Goal: Task Accomplishment & Management: Use online tool/utility

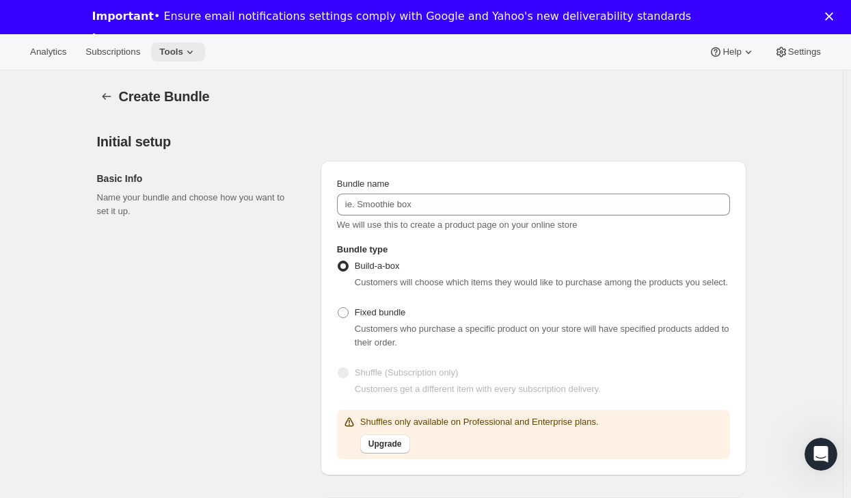
click at [161, 51] on button "Tools" at bounding box center [178, 51] width 54 height 19
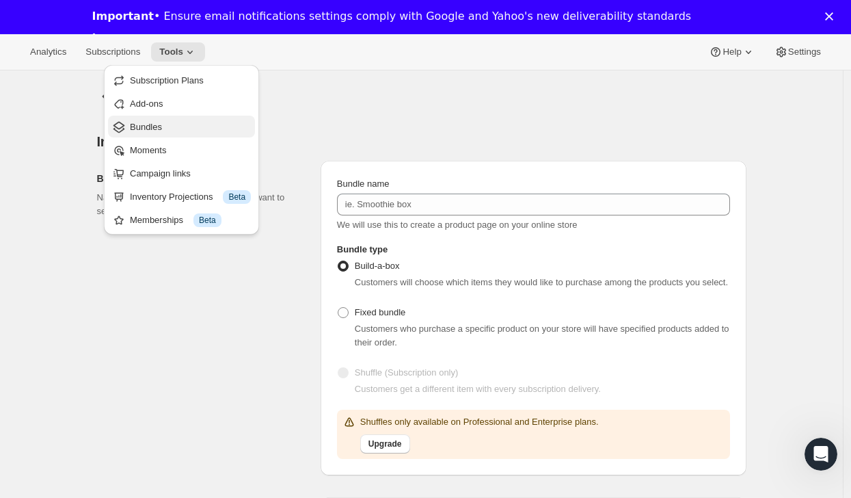
click at [198, 118] on button "Bundles" at bounding box center [181, 126] width 147 height 22
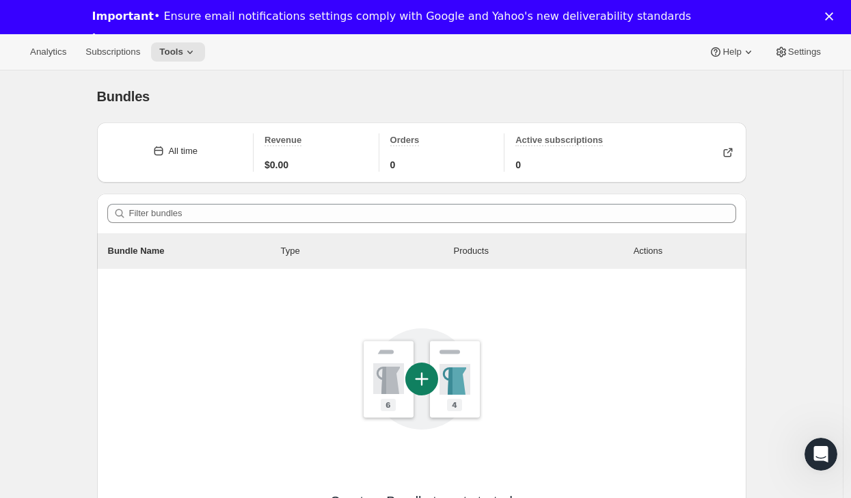
scroll to position [208, 0]
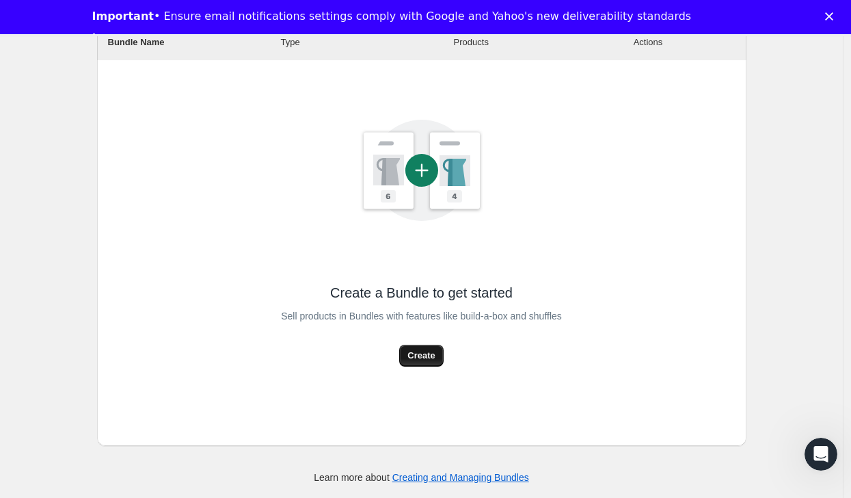
click at [433, 355] on span "Create" at bounding box center [420, 356] width 27 height 14
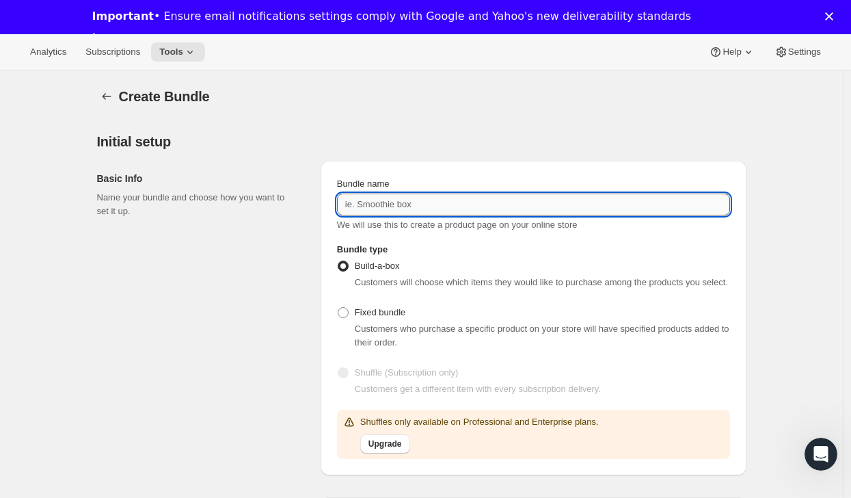
click at [398, 207] on input "Bundle name" at bounding box center [533, 204] width 393 height 22
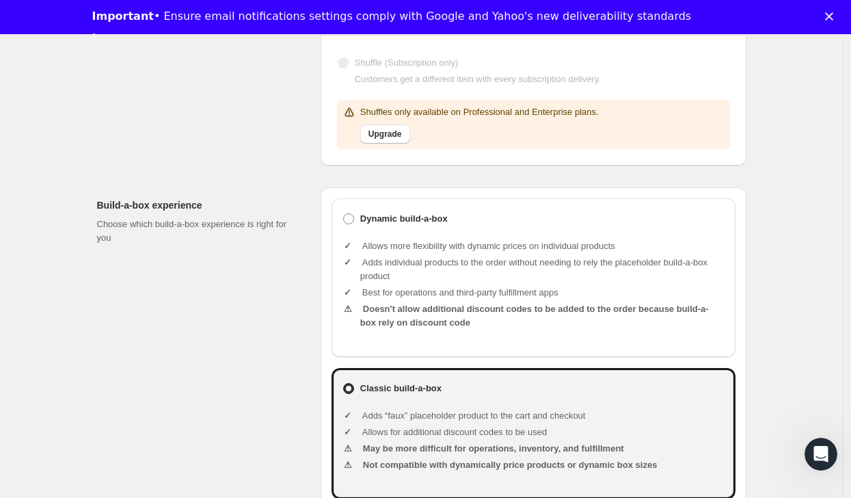
scroll to position [475, 0]
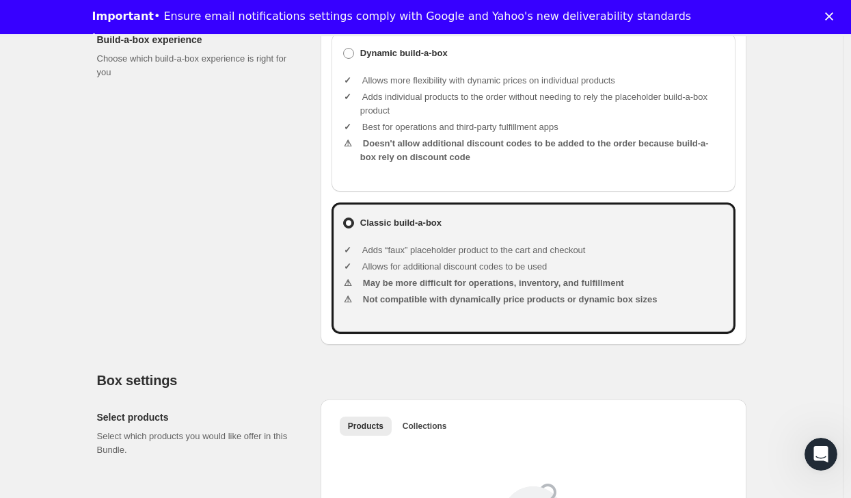
type input "His and Hers Custom Bundle"
click at [403, 191] on div "Dynamic build-a-box Allows more flexibility with dynamic prices on individual p…" at bounding box center [533, 112] width 404 height 159
click at [397, 164] on li "Doesn't allow additional discount codes to be added to the order because build-…" at bounding box center [542, 150] width 364 height 27
click at [389, 79] on ul "Allows more flexibility with dynamic prices on individual products Adds individ…" at bounding box center [542, 120] width 364 height 115
click at [384, 60] on b "Dynamic build-a-box" at bounding box center [403, 53] width 87 height 14
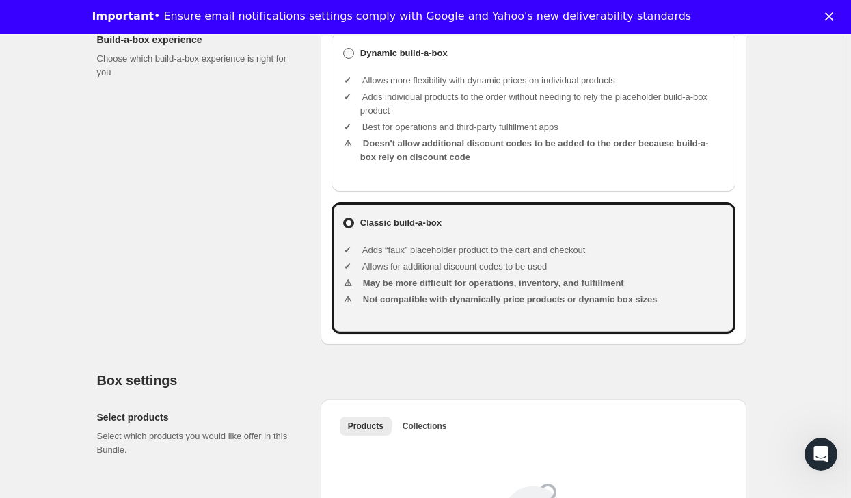
click at [344, 49] on input "Dynamic build-a-box" at bounding box center [343, 48] width 1 height 1
radio input "true"
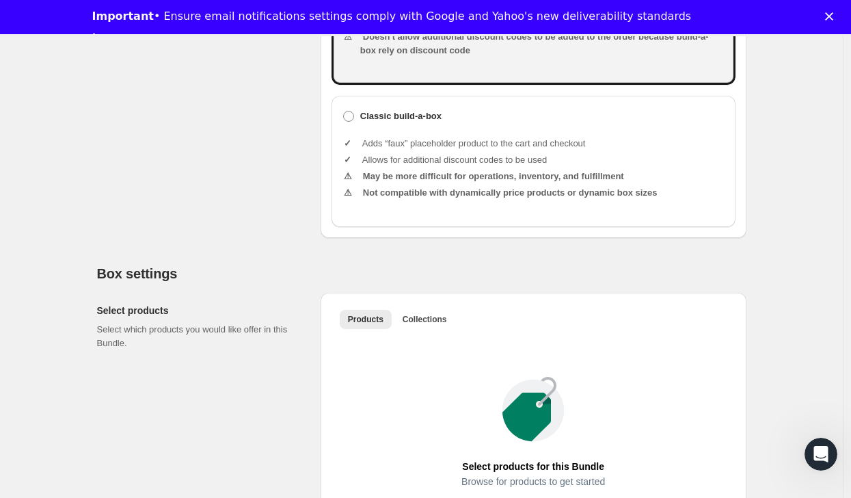
scroll to position [749, 0]
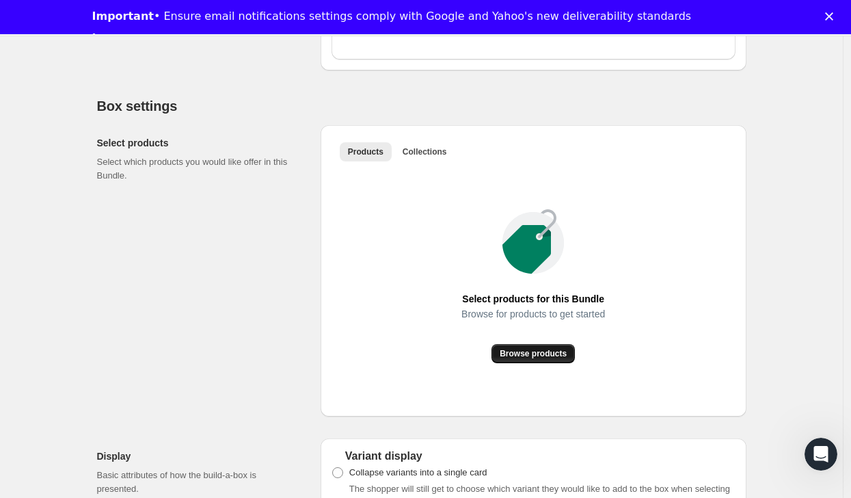
click at [532, 359] on span "Browse products" at bounding box center [533, 353] width 67 height 11
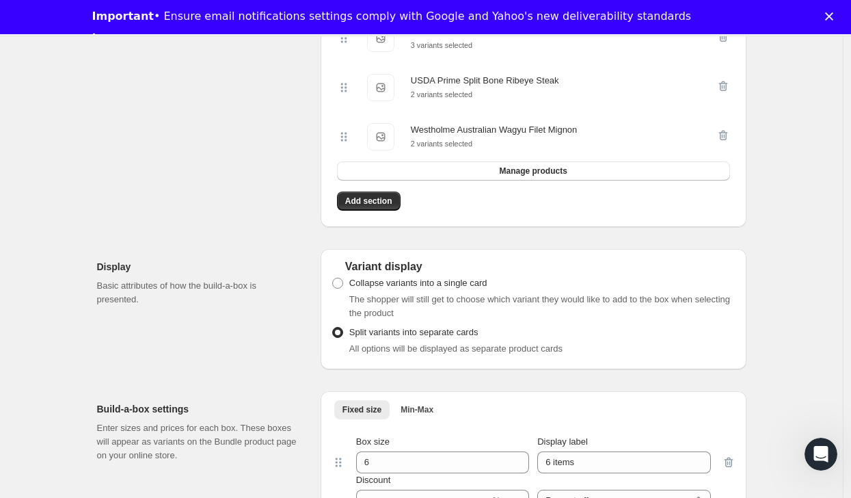
scroll to position [1124, 0]
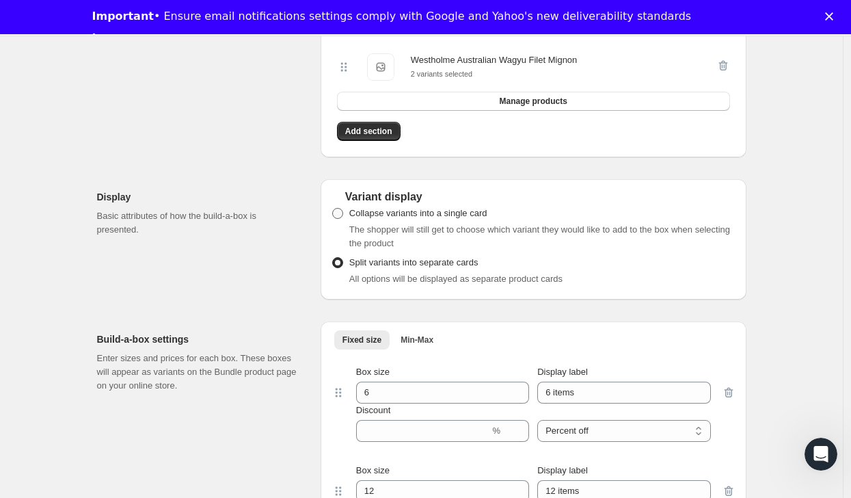
click at [392, 218] on span "Collapse variants into a single card" at bounding box center [418, 213] width 138 height 10
click at [333, 208] on input "Collapse variants into a single card" at bounding box center [332, 208] width 1 height 1
radio input "true"
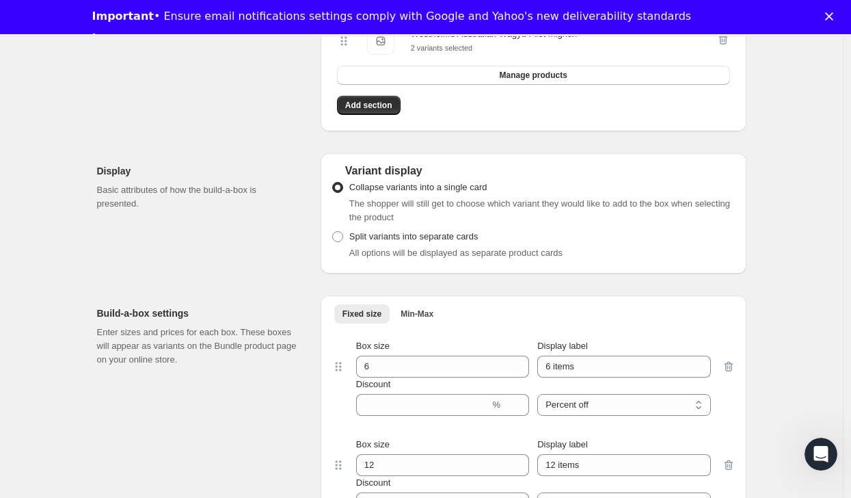
scroll to position [1186, 0]
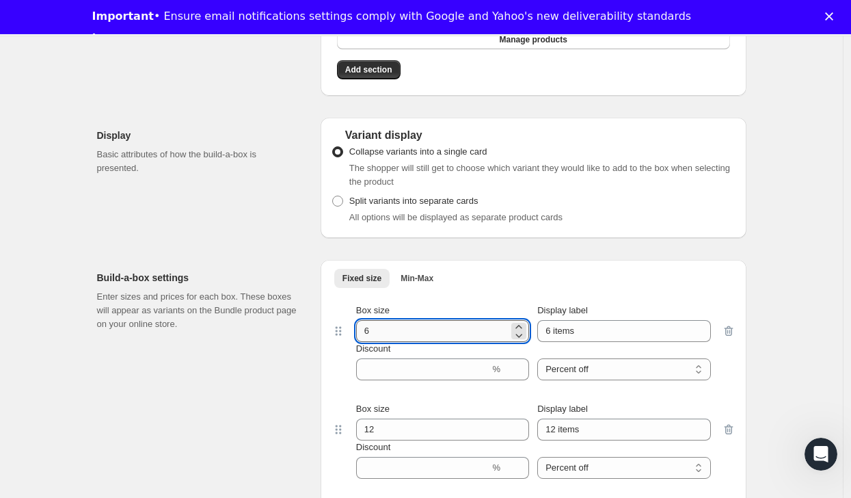
click at [413, 342] on input "6" at bounding box center [432, 331] width 152 height 22
type input "2"
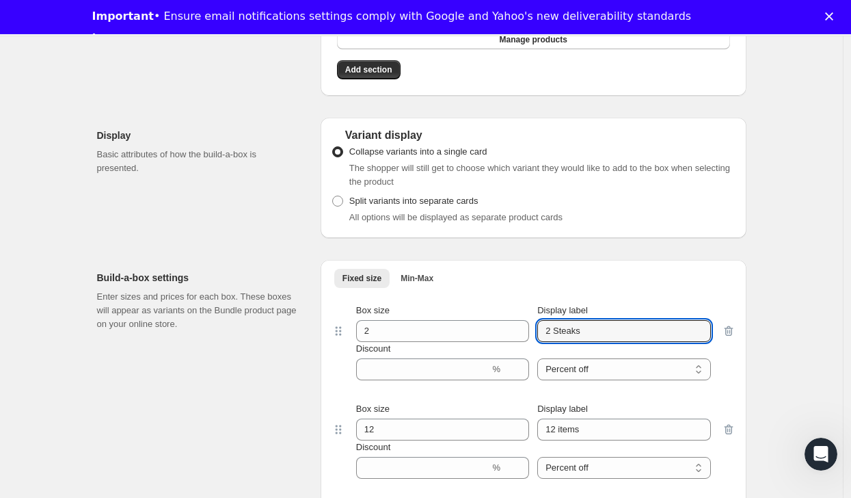
type input "2 Steaks"
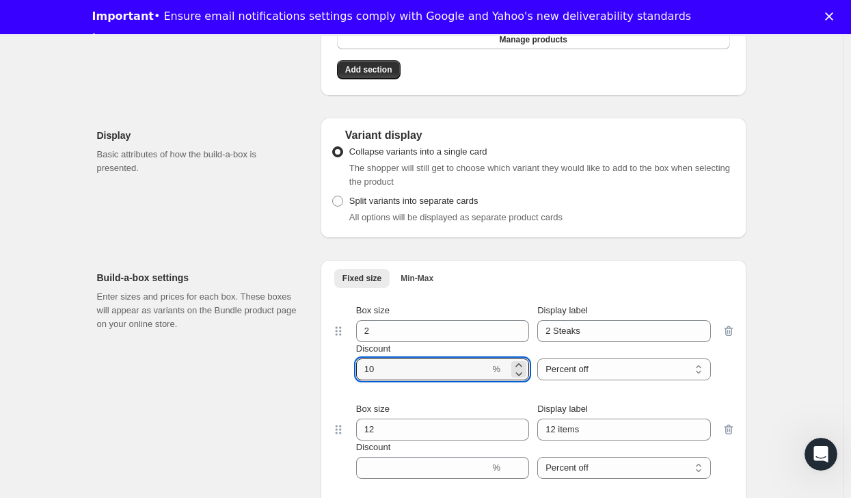
type input "10"
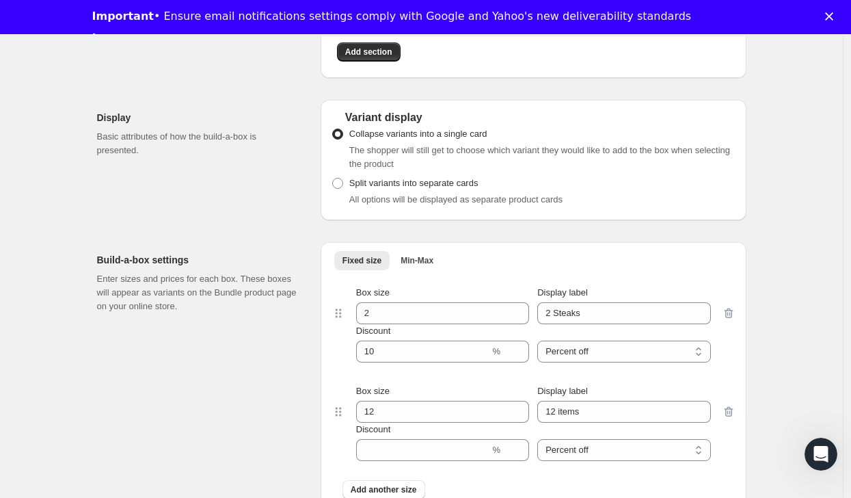
scroll to position [1212, 0]
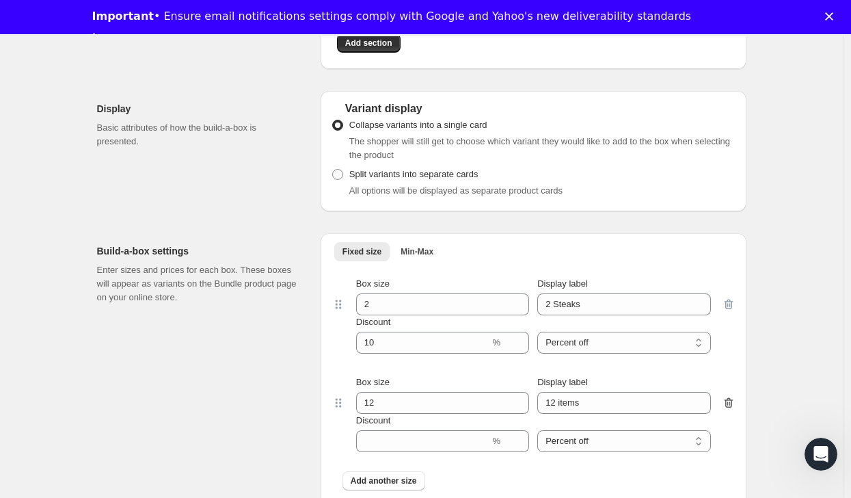
click at [733, 409] on icon "button" at bounding box center [729, 403] width 14 height 14
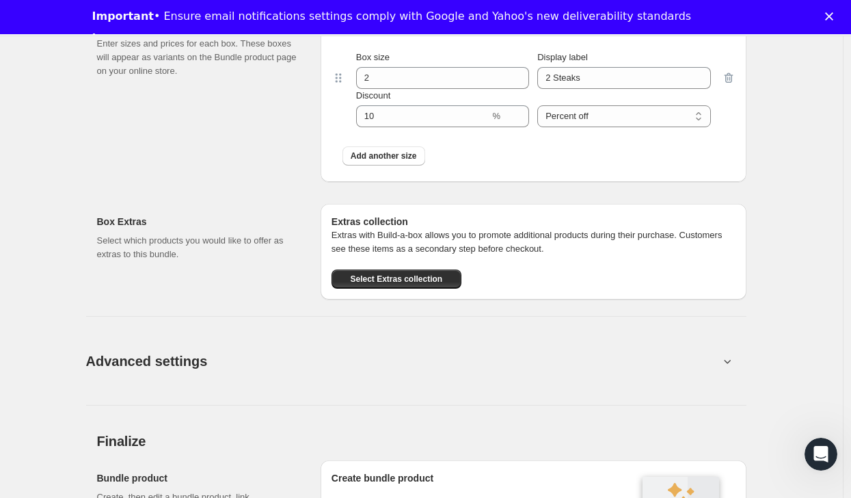
scroll to position [1509, 0]
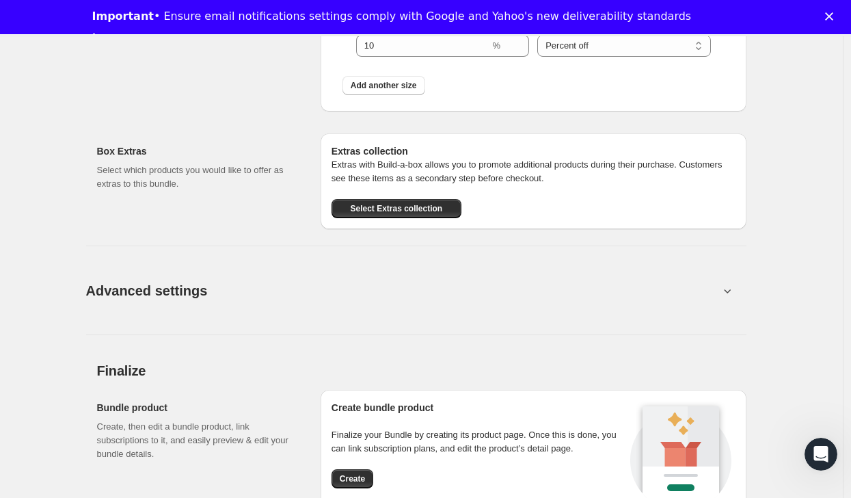
click at [393, 316] on button "Advanced settings" at bounding box center [402, 290] width 649 height 53
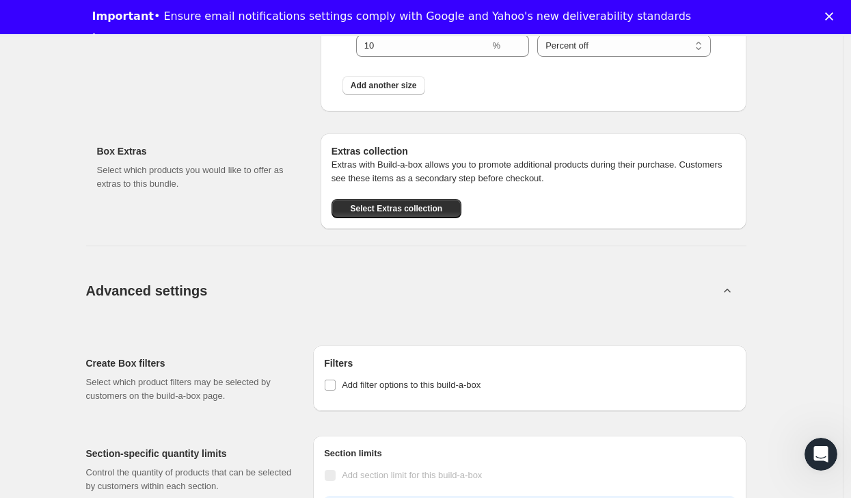
click at [392, 316] on button "Advanced settings" at bounding box center [402, 290] width 649 height 53
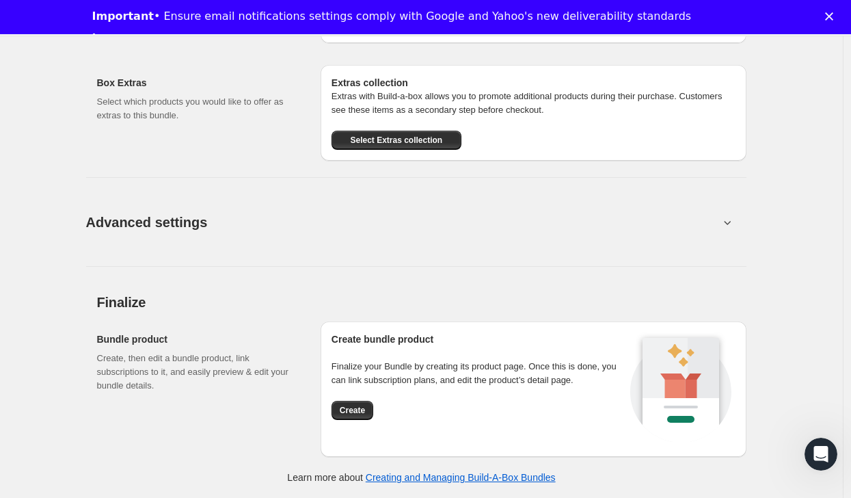
scroll to position [1594, 0]
click at [356, 403] on button "Create" at bounding box center [352, 409] width 42 height 19
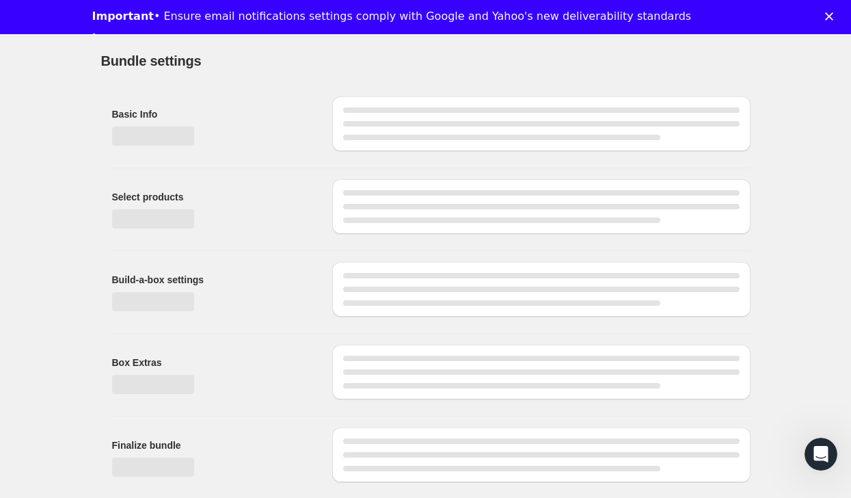
scroll to position [0, 0]
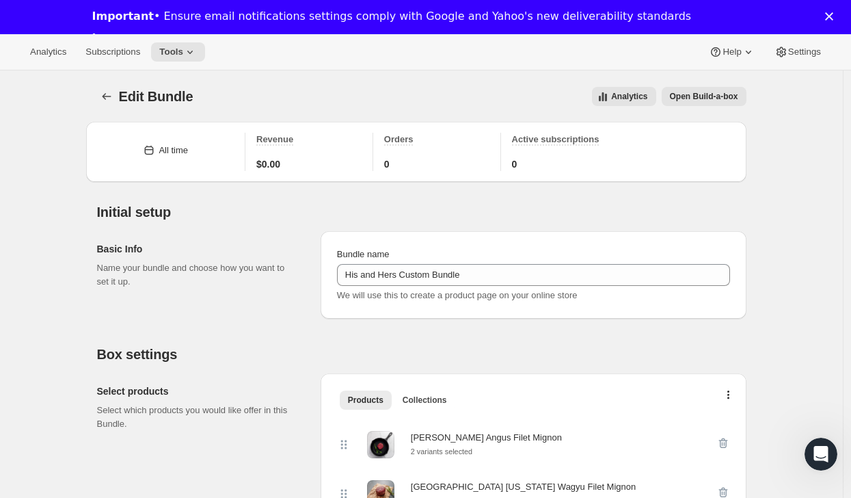
click at [687, 100] on span "Open Build-a-box" at bounding box center [704, 96] width 68 height 11
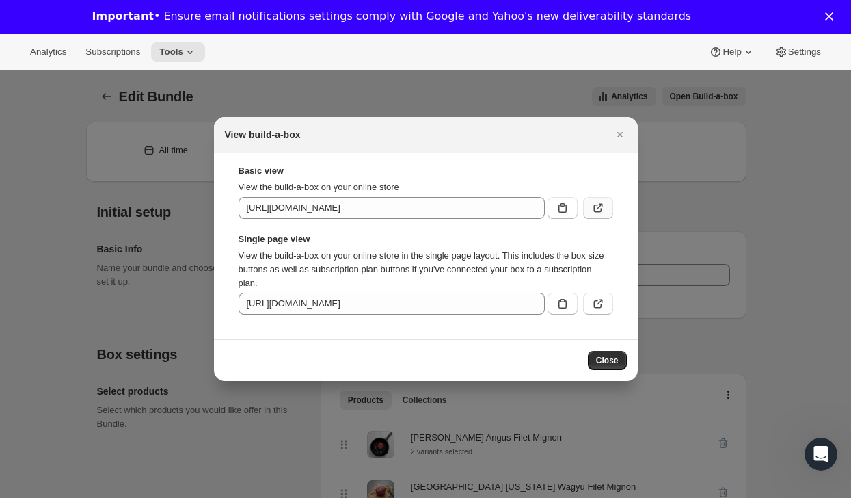
click at [588, 211] on button ":r55:" at bounding box center [598, 208] width 30 height 22
click at [601, 308] on icon ":r55:" at bounding box center [598, 304] width 14 height 14
click at [604, 362] on span "Close" at bounding box center [607, 360] width 23 height 11
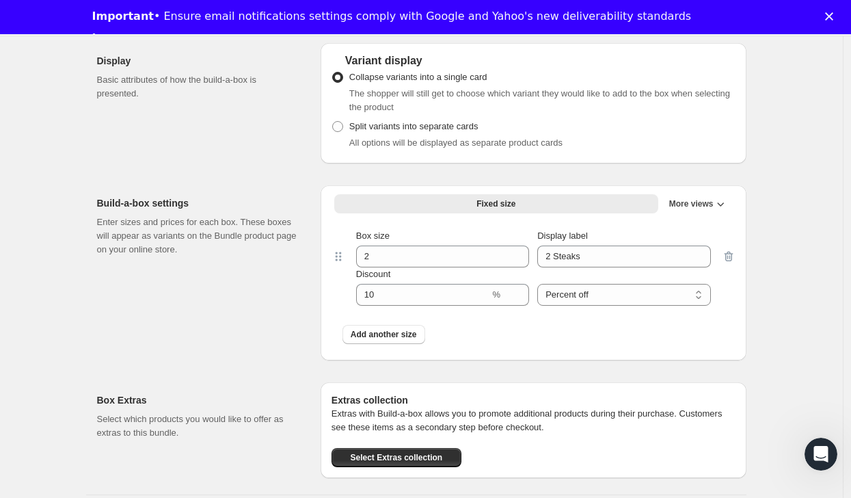
scroll to position [1080, 0]
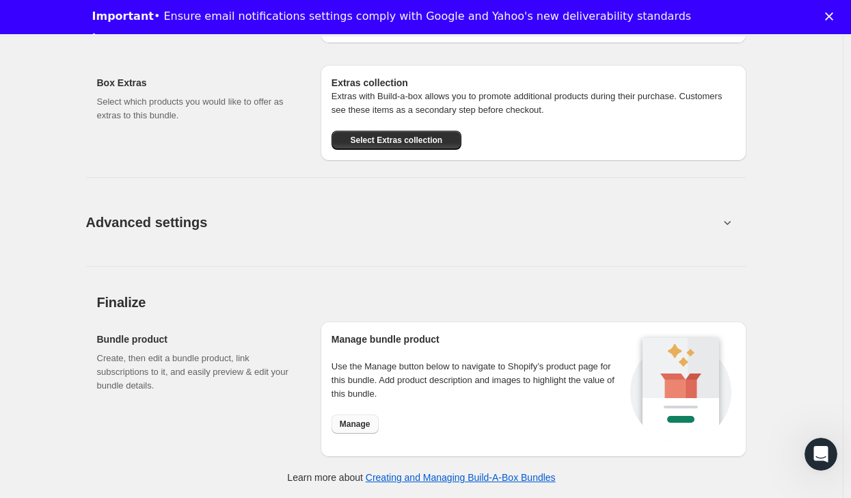
click at [375, 426] on button "Manage" at bounding box center [354, 423] width 47 height 19
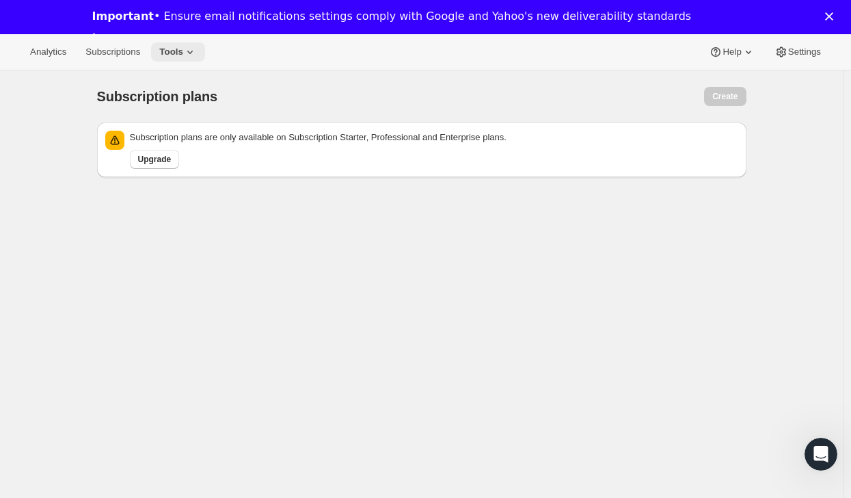
click at [193, 57] on icon at bounding box center [190, 52] width 14 height 14
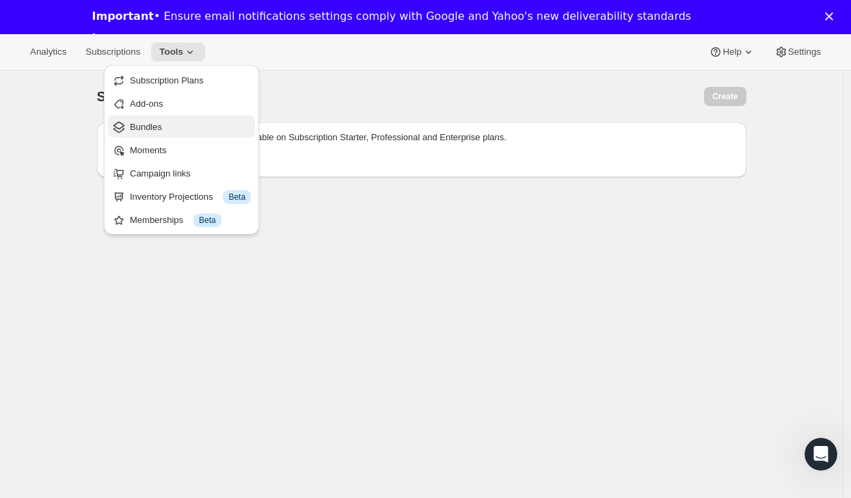
click at [181, 129] on span "Bundles" at bounding box center [190, 127] width 121 height 14
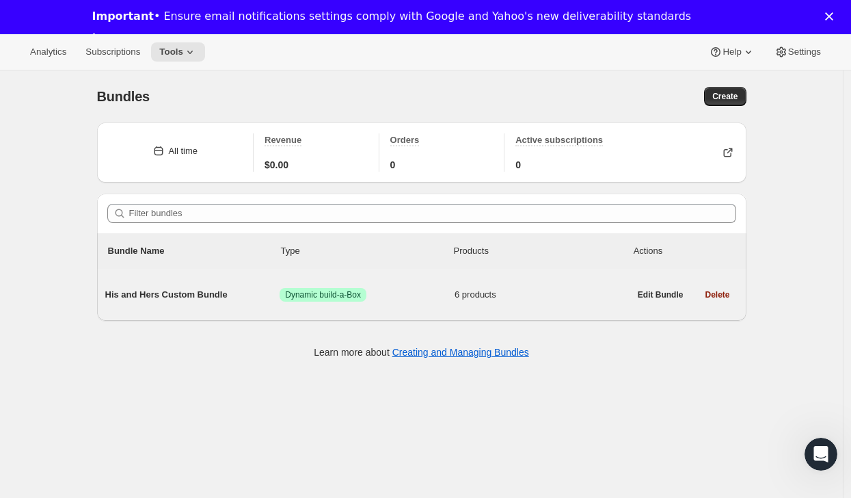
click at [232, 295] on span "His and Hers Custom Bundle" at bounding box center [192, 295] width 175 height 14
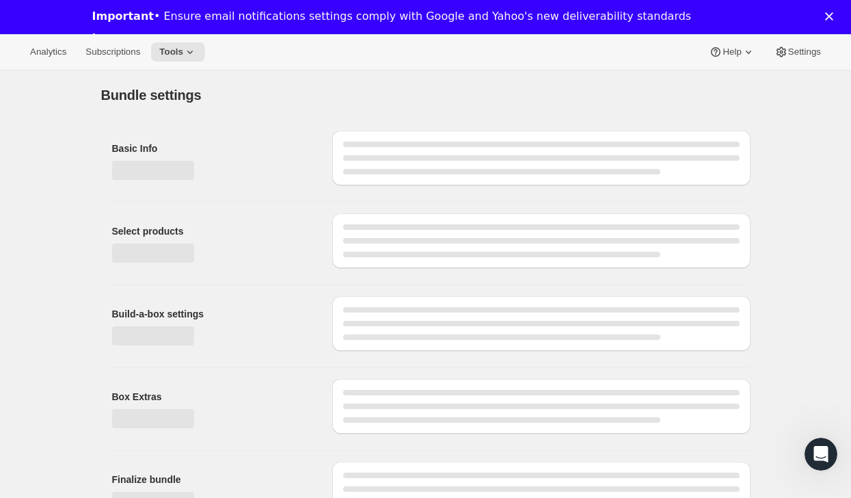
type input "His and Hers Custom Bundle"
radio input "true"
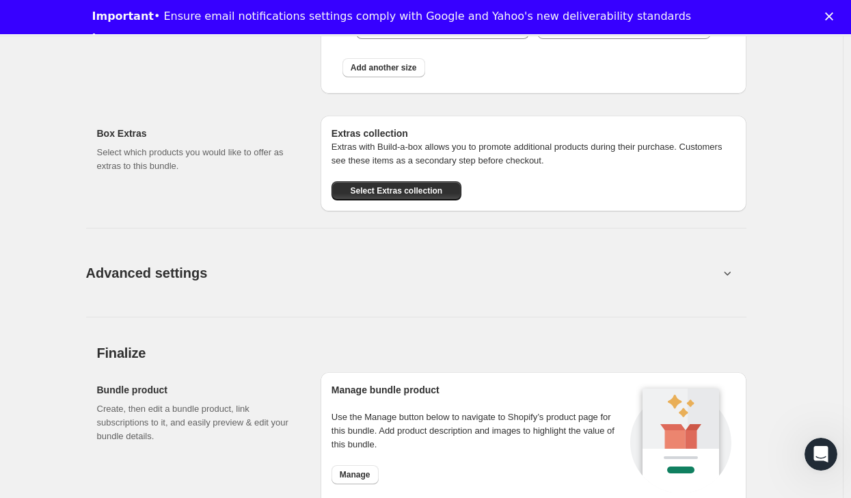
scroll to position [1044, 0]
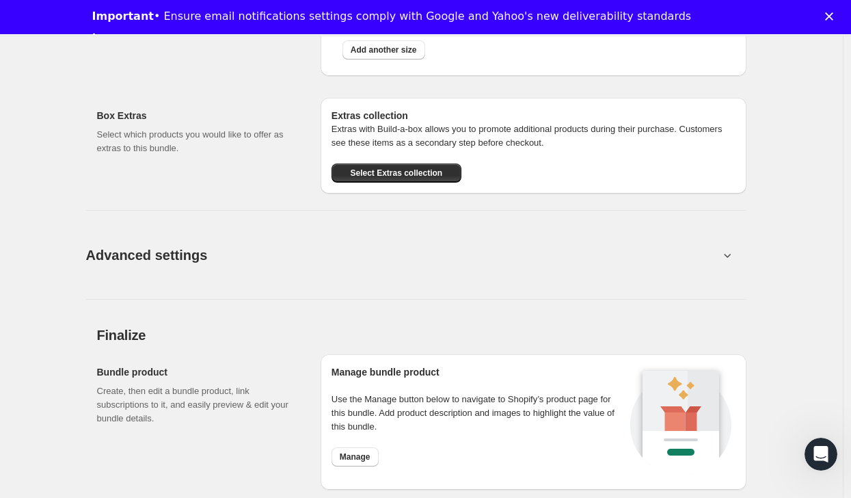
click at [262, 245] on button "Advanced settings" at bounding box center [402, 254] width 649 height 53
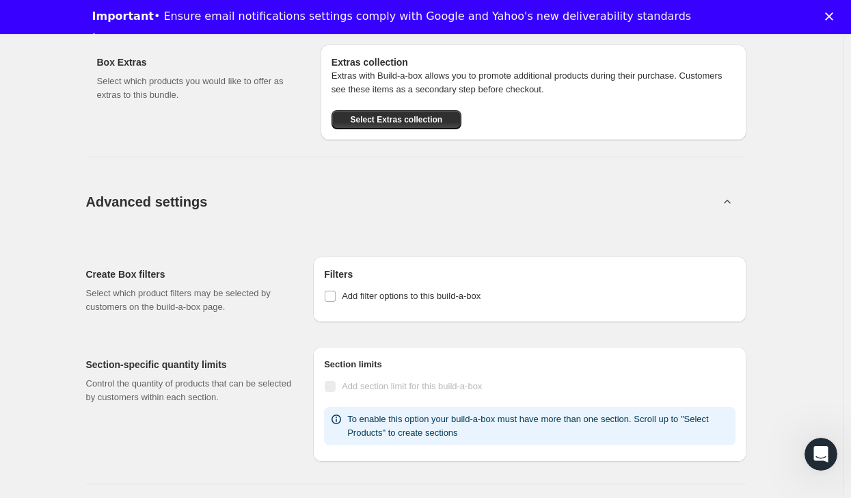
scroll to position [1150, 0]
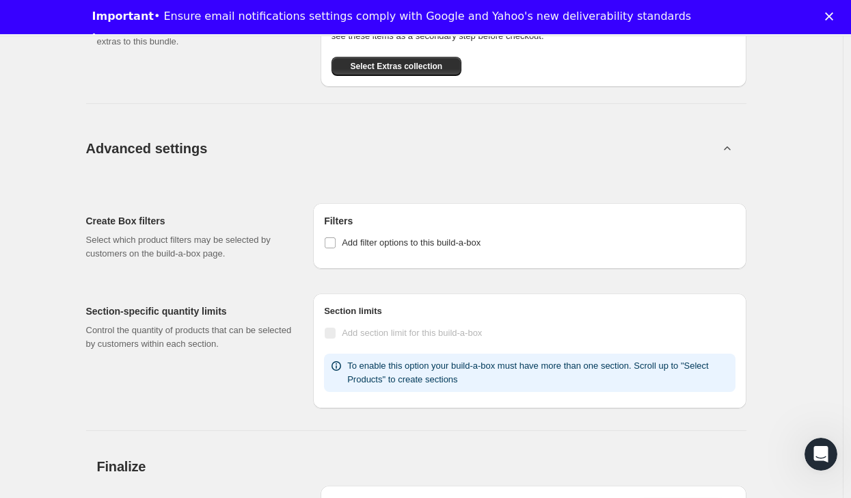
click at [292, 144] on button "Advanced settings" at bounding box center [402, 148] width 649 height 53
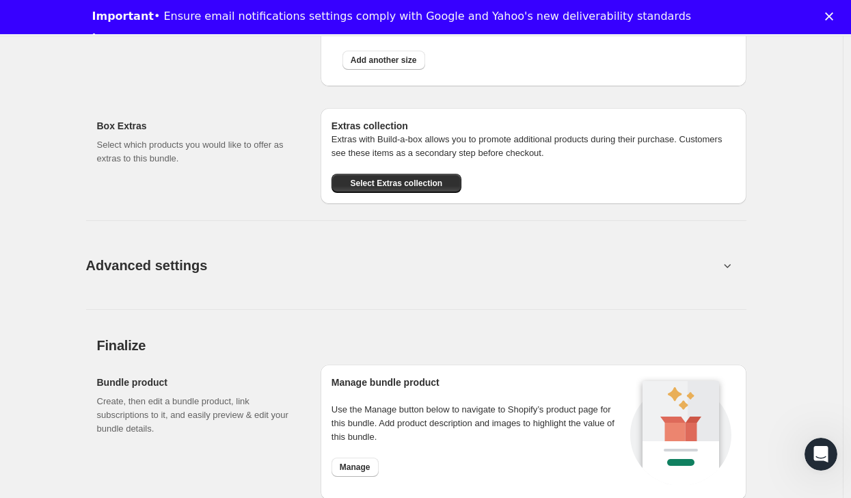
scroll to position [1080, 0]
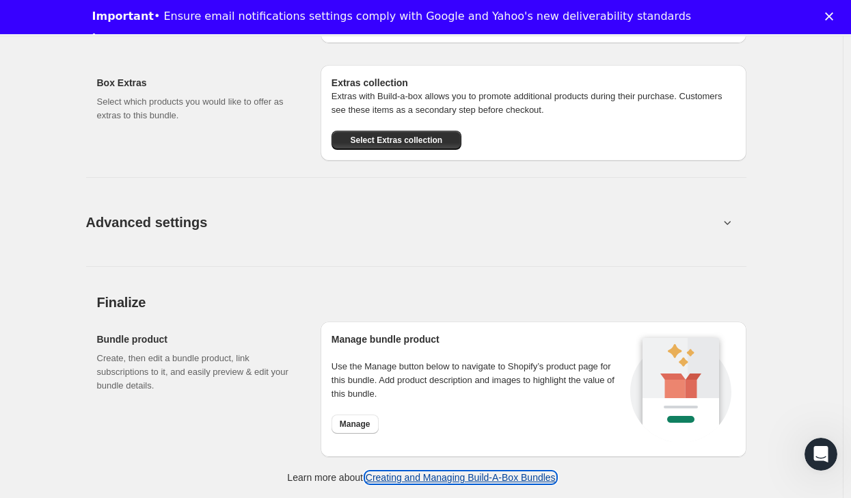
click at [416, 477] on link "Creating and Managing Build-A-Box Bundles" at bounding box center [461, 477] width 190 height 11
click at [370, 428] on span "Manage" at bounding box center [355, 423] width 31 height 11
click at [839, 15] on div "Close" at bounding box center [832, 16] width 14 height 8
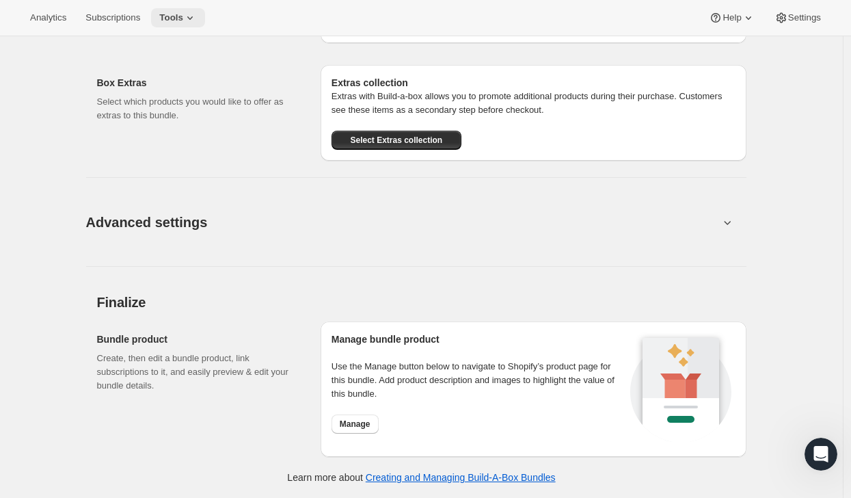
scroll to position [1046, 0]
click at [84, 21] on button "Subscriptions" at bounding box center [112, 17] width 71 height 19
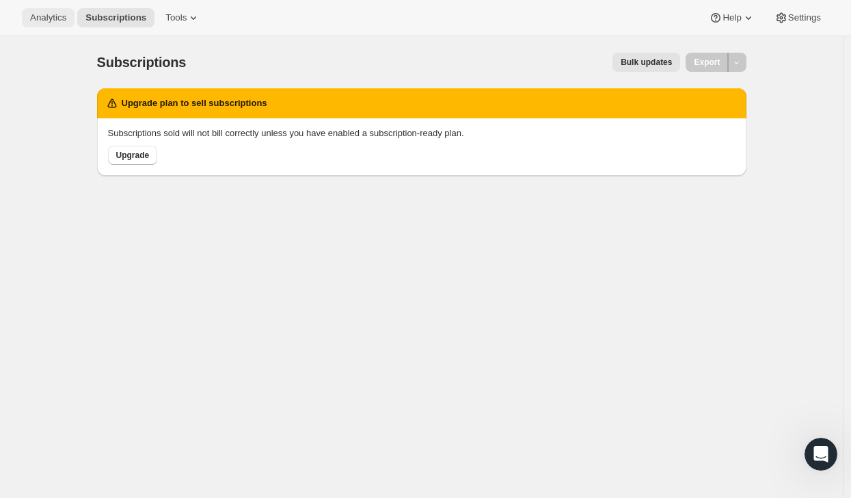
click at [41, 26] on button "Analytics" at bounding box center [48, 17] width 53 height 19
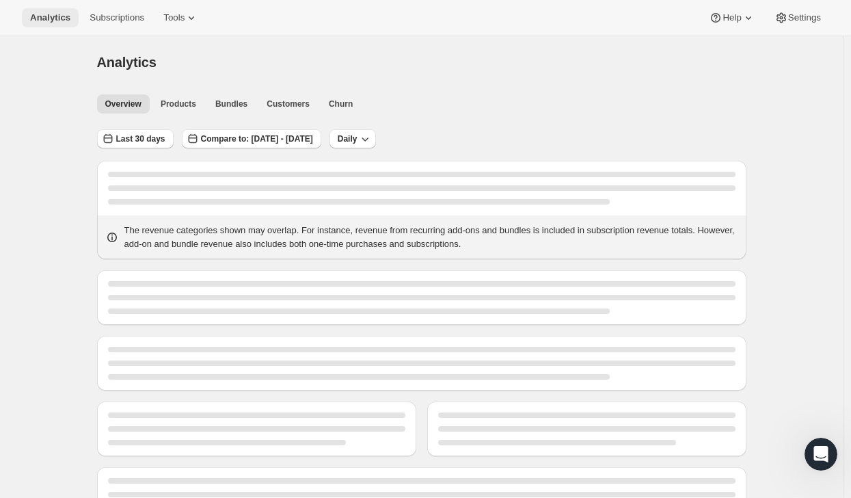
click at [48, 17] on span "Analytics" at bounding box center [50, 17] width 40 height 11
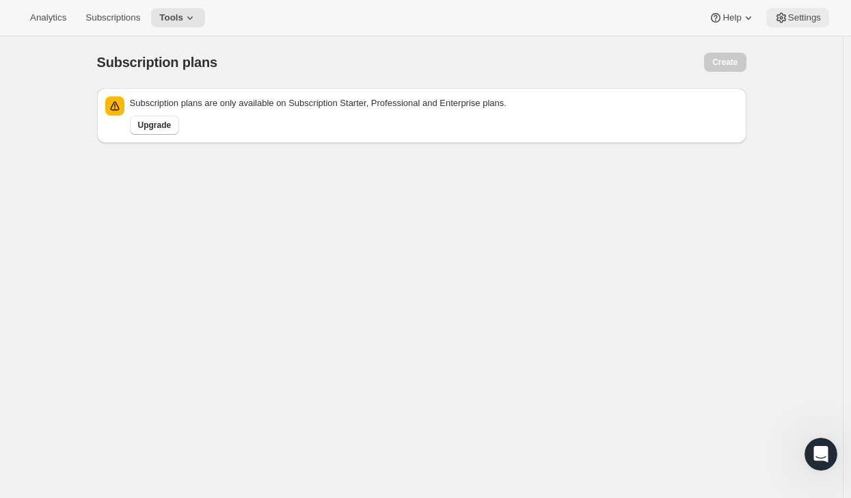
click at [807, 23] on button "Settings" at bounding box center [797, 17] width 63 height 19
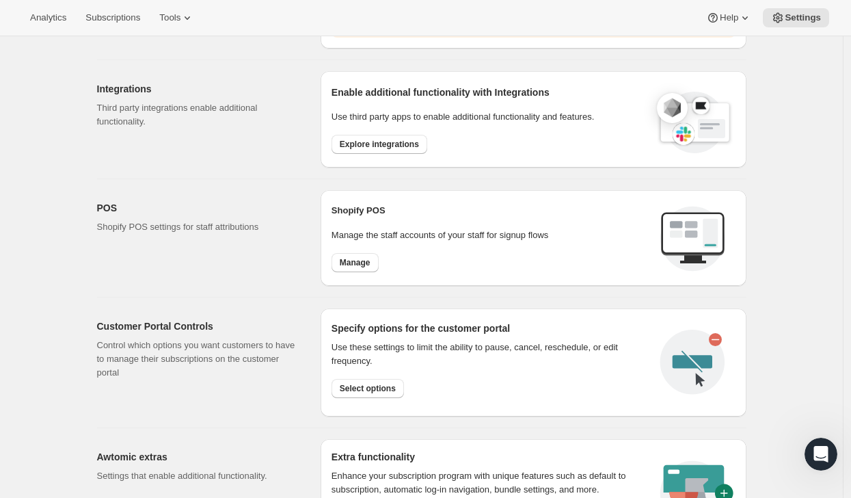
scroll to position [545, 0]
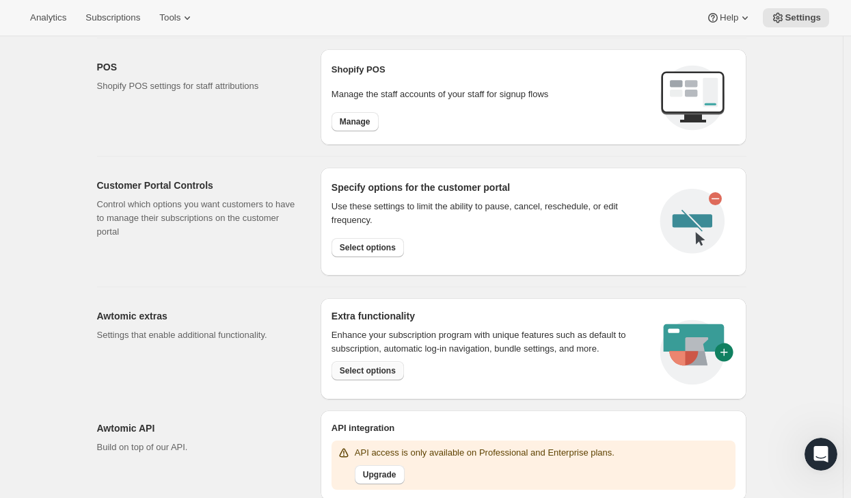
click at [387, 372] on span "Select options" at bounding box center [368, 370] width 56 height 11
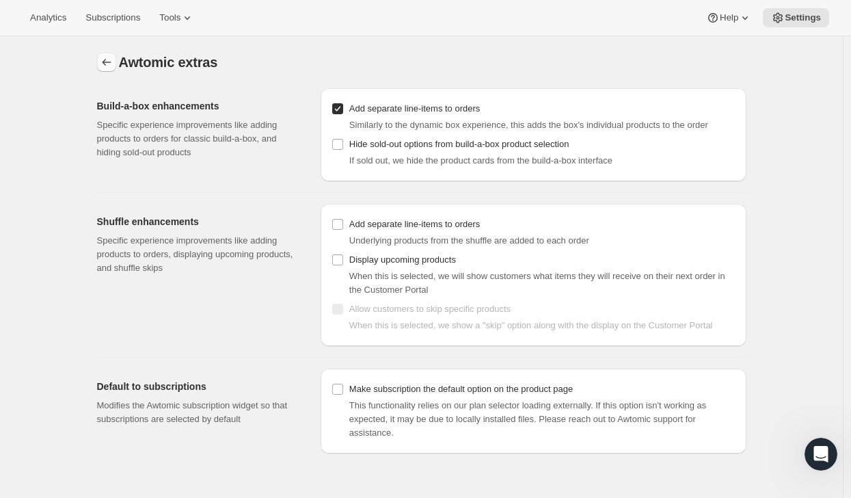
click at [116, 63] on button "Settings" at bounding box center [106, 62] width 19 height 19
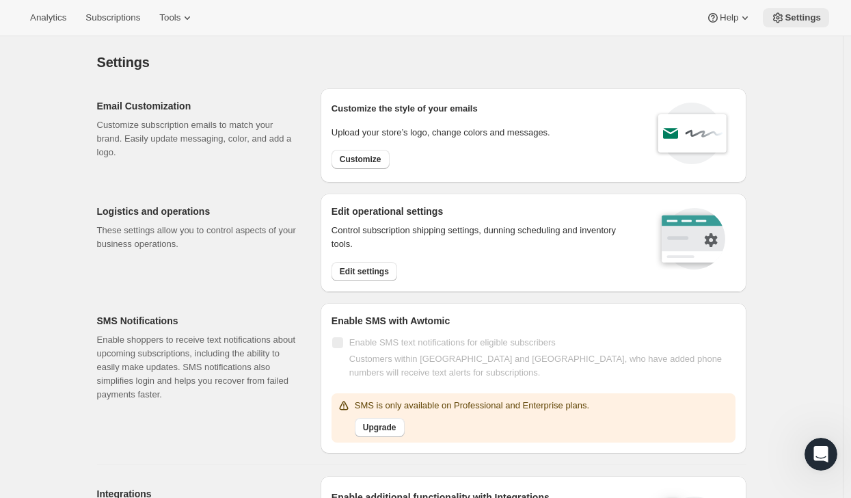
click at [796, 22] on span "Settings" at bounding box center [803, 17] width 36 height 11
click at [180, 22] on span "Tools" at bounding box center [169, 17] width 21 height 11
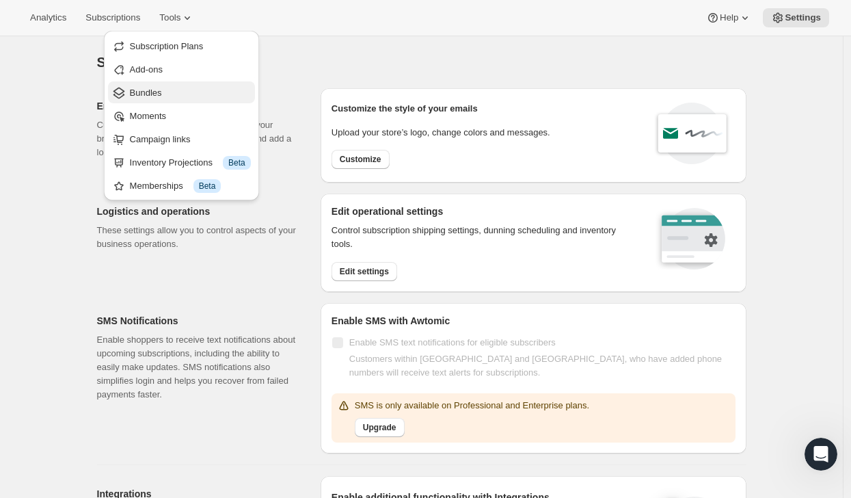
click at [176, 84] on button "Bundles" at bounding box center [181, 92] width 147 height 22
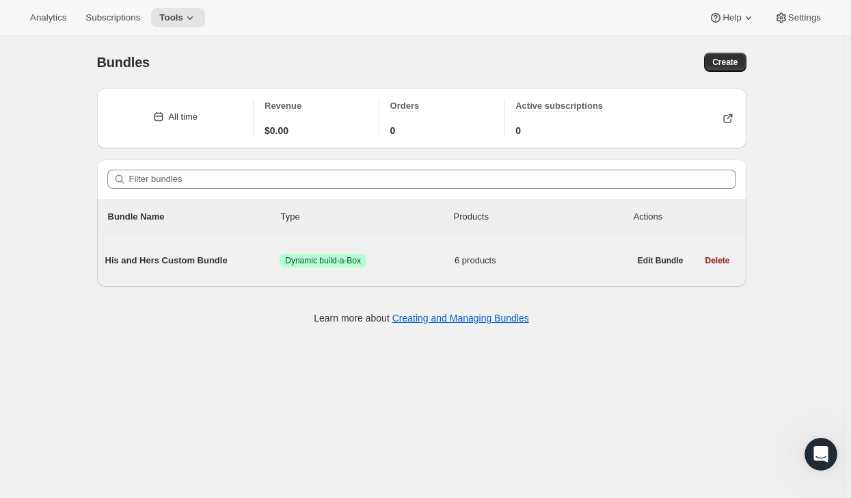
click at [220, 260] on span "His and Hers Custom Bundle" at bounding box center [192, 261] width 175 height 14
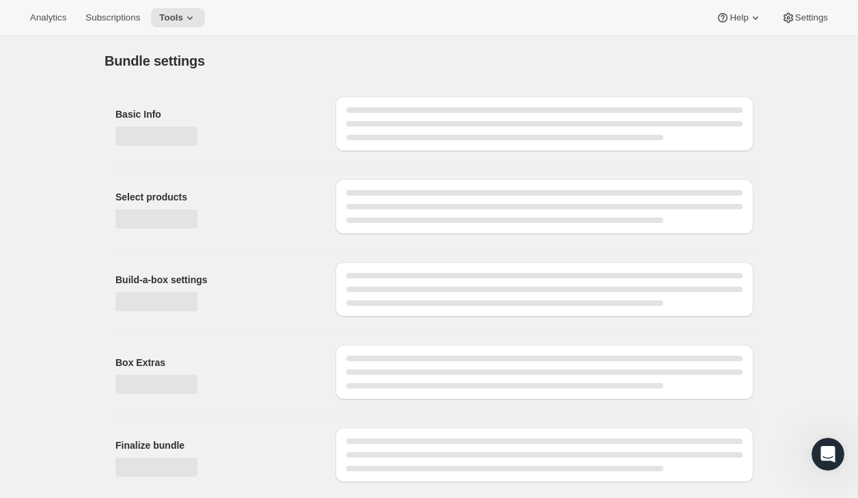
type input "His and Hers Custom Bundle"
radio input "true"
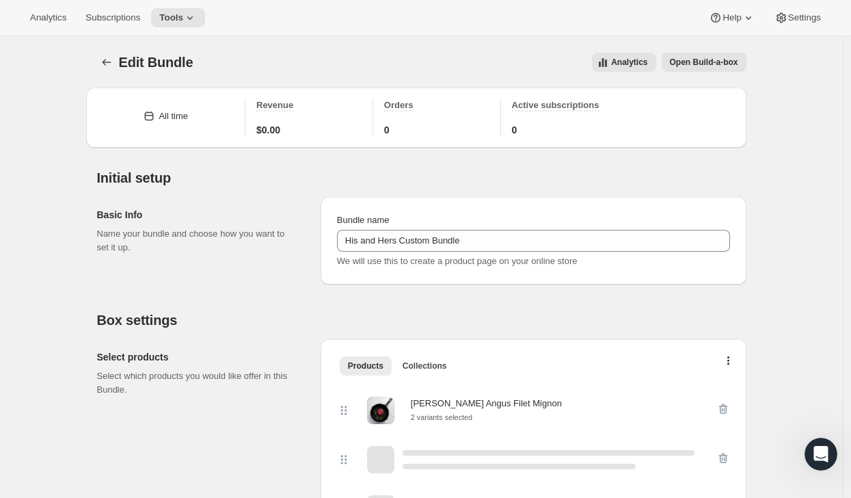
scroll to position [8, 0]
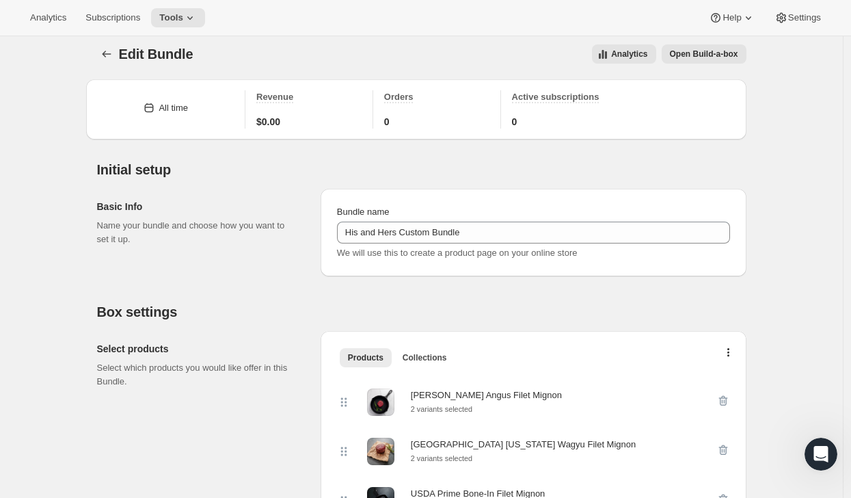
click at [689, 46] on button "Open Build-a-box" at bounding box center [704, 53] width 85 height 19
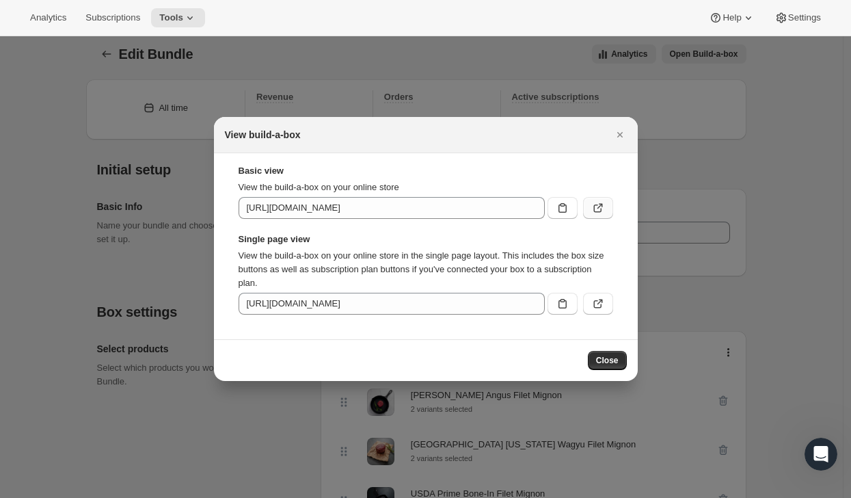
click at [597, 206] on icon ":r83:" at bounding box center [598, 208] width 14 height 14
click at [623, 131] on icon "Close" at bounding box center [620, 135] width 14 height 14
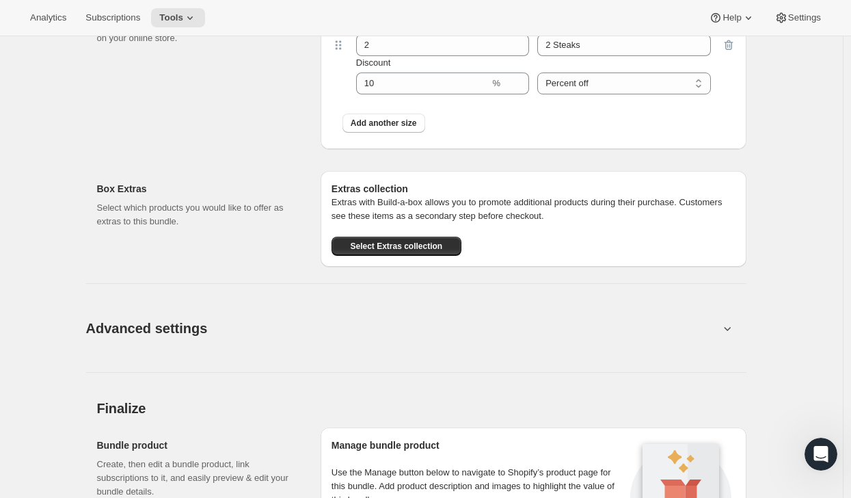
scroll to position [1046, 0]
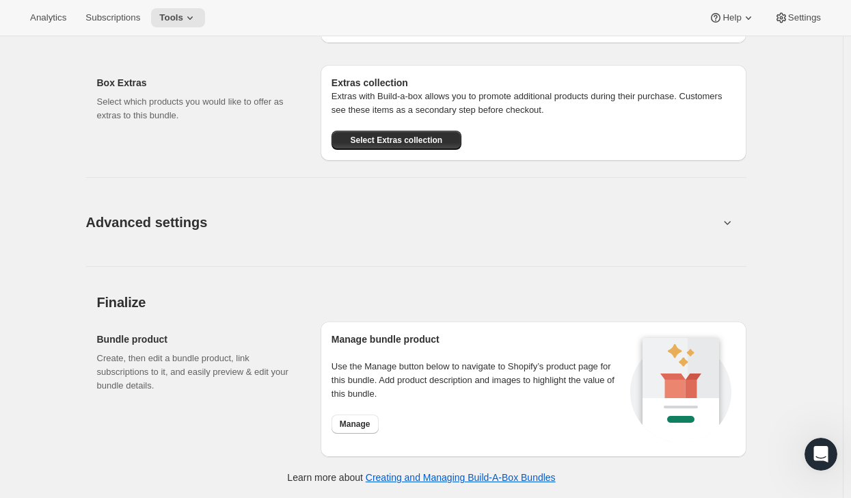
click at [229, 225] on button "Advanced settings" at bounding box center [402, 221] width 649 height 53
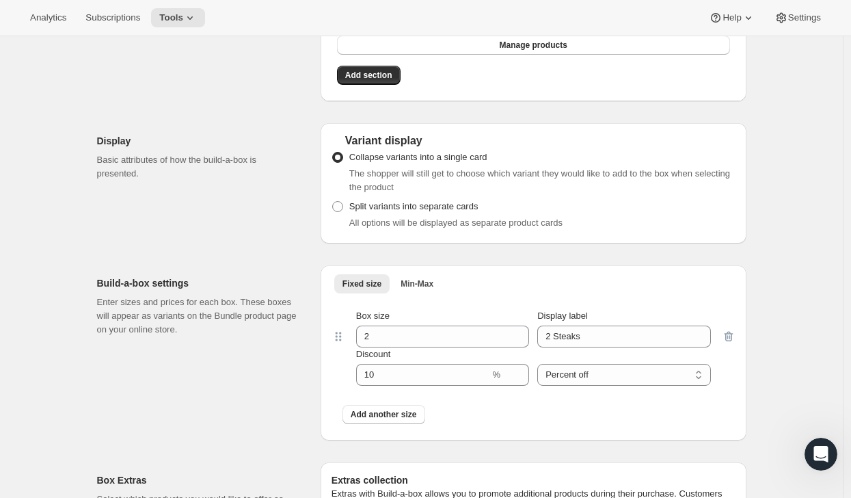
scroll to position [575, 0]
